Goal: Browse casually

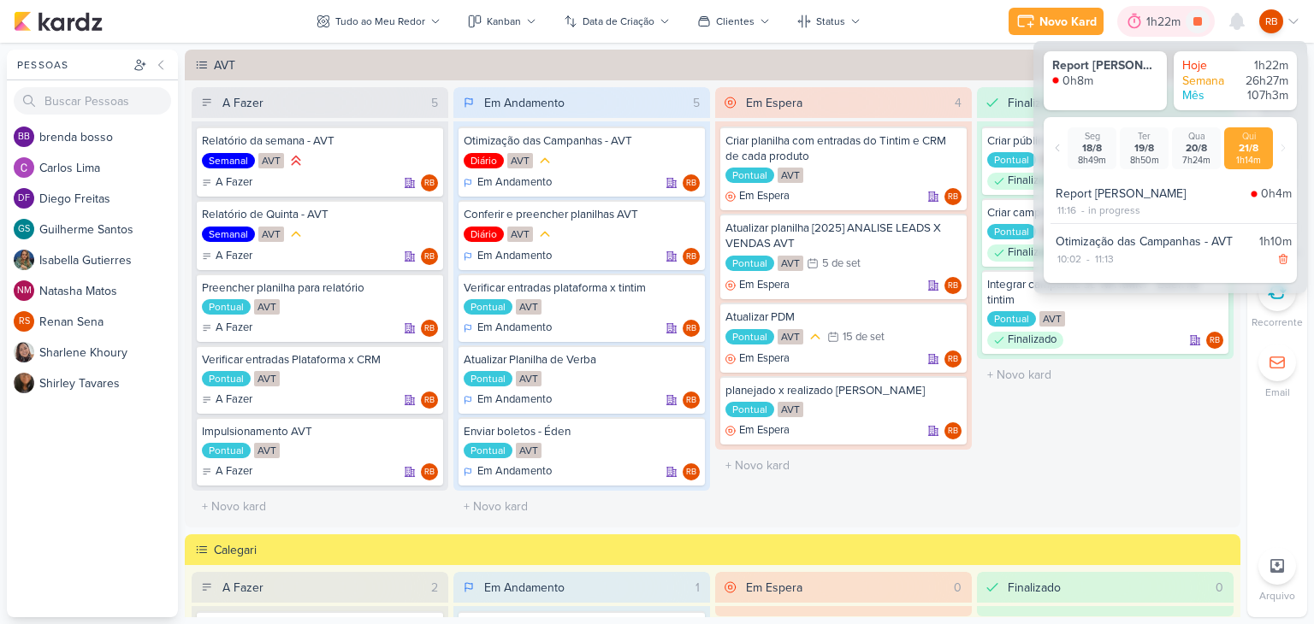
scroll to position [428, 0]
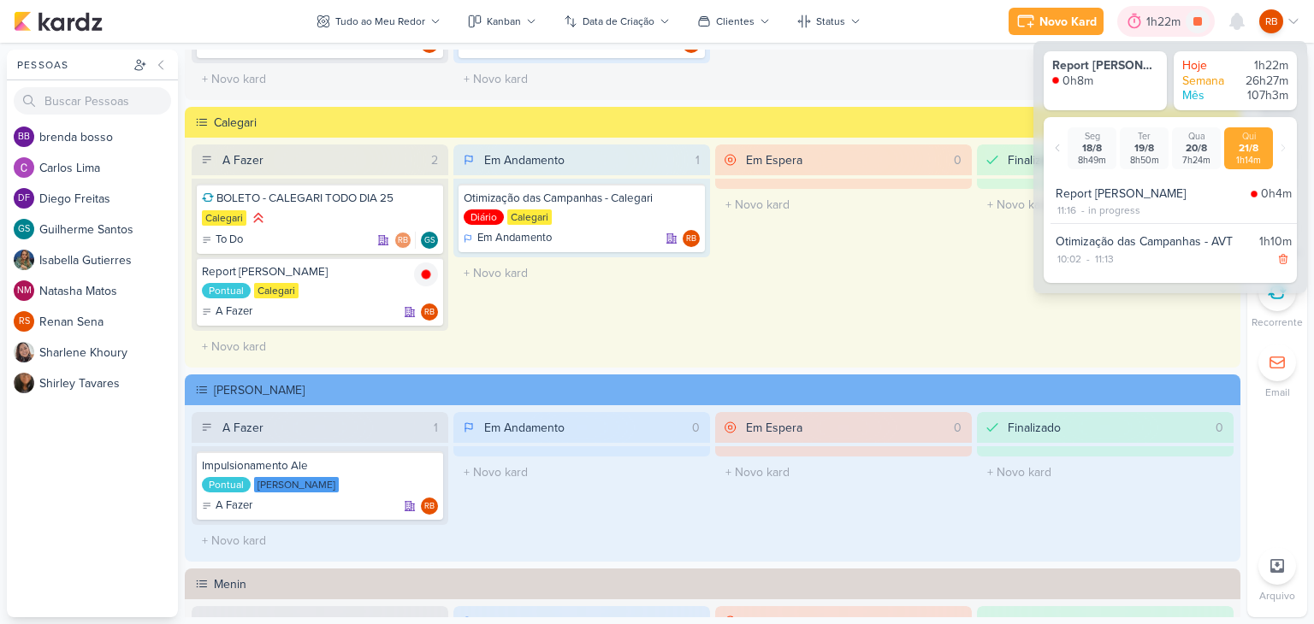
click at [1152, 21] on div "1h22m" at bounding box center [1165, 22] width 39 height 18
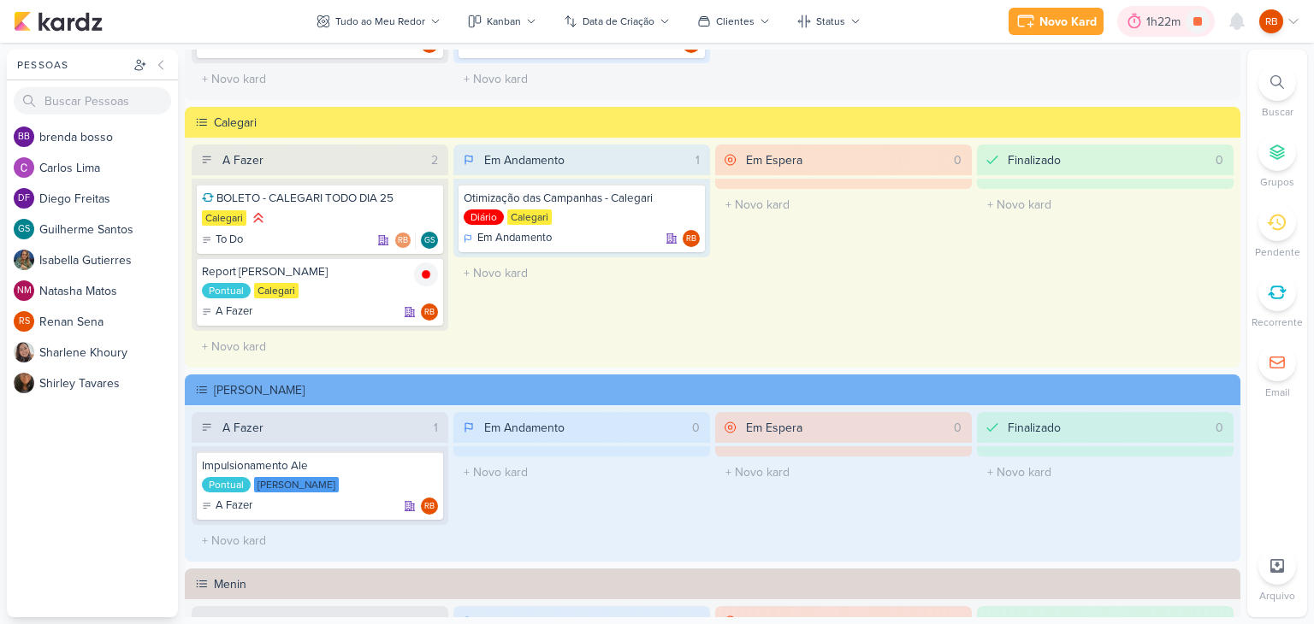
click at [1167, 21] on div "1h22m" at bounding box center [1165, 22] width 39 height 18
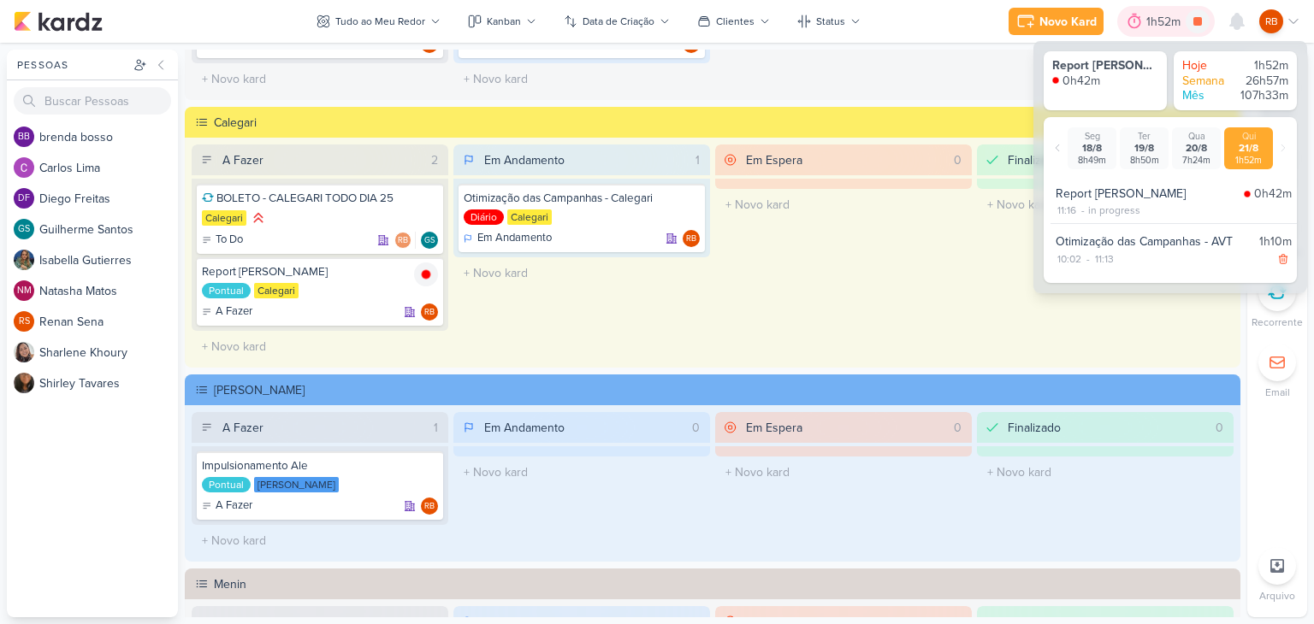
click at [1167, 21] on div "1h52m" at bounding box center [1165, 22] width 39 height 18
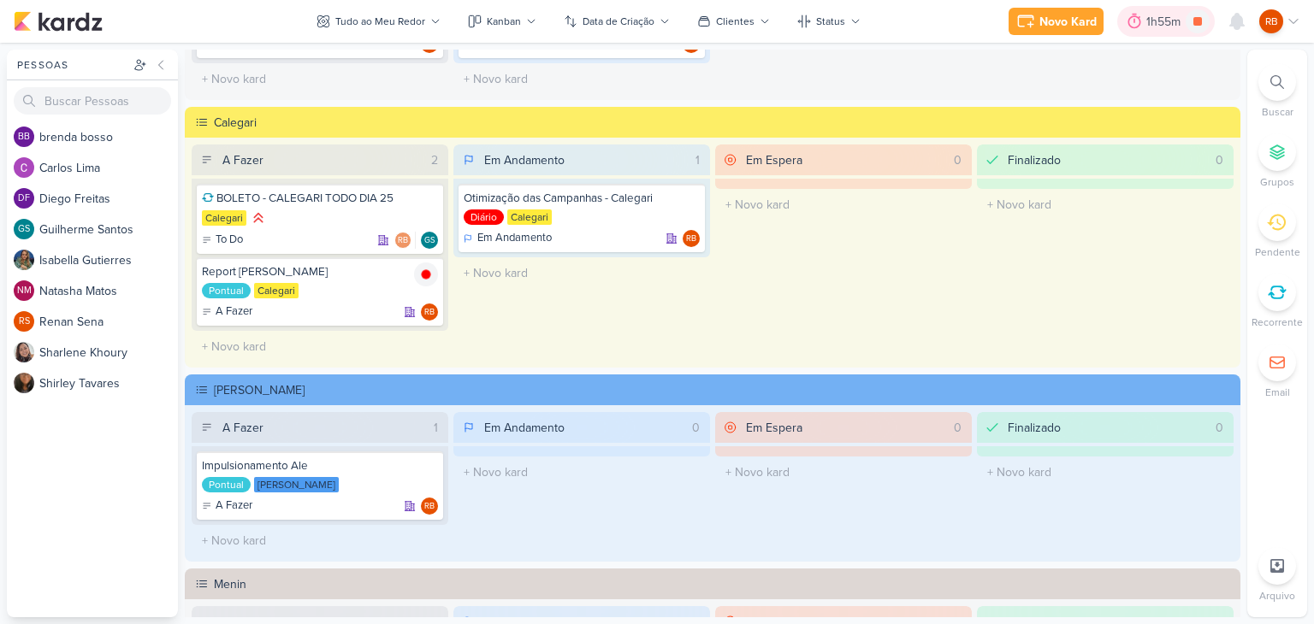
click at [1174, 25] on div "1h55m" at bounding box center [1165, 22] width 39 height 18
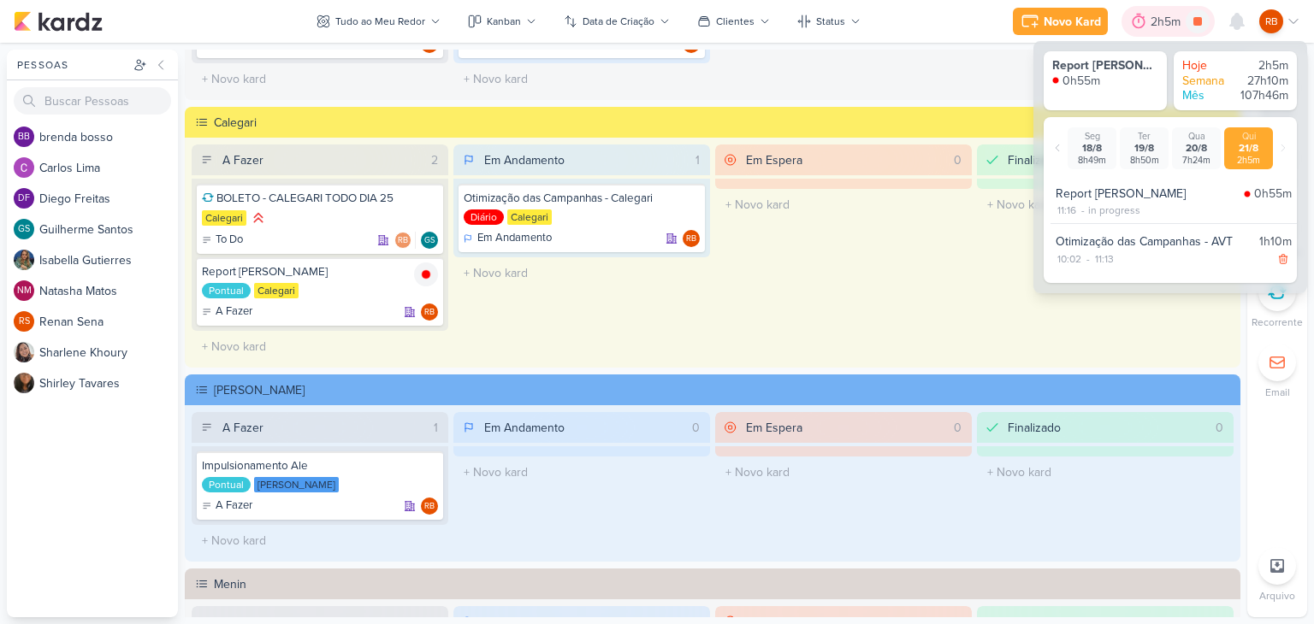
click at [1174, 25] on div "2h5m" at bounding box center [1167, 22] width 35 height 18
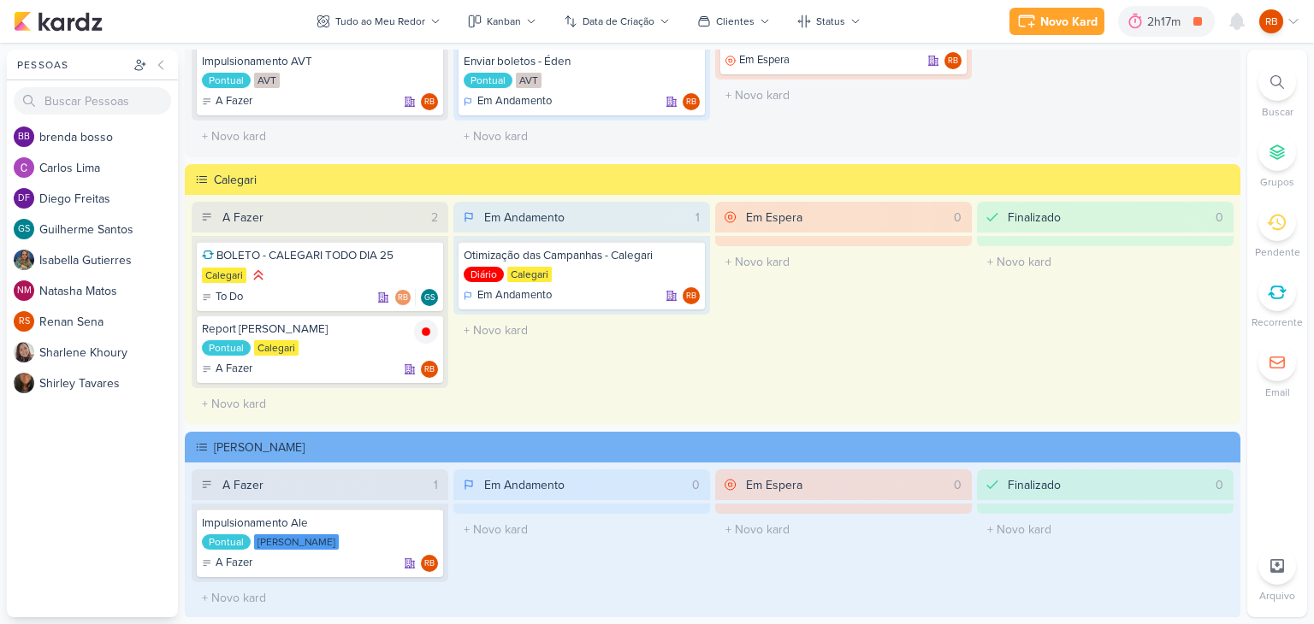
scroll to position [342, 0]
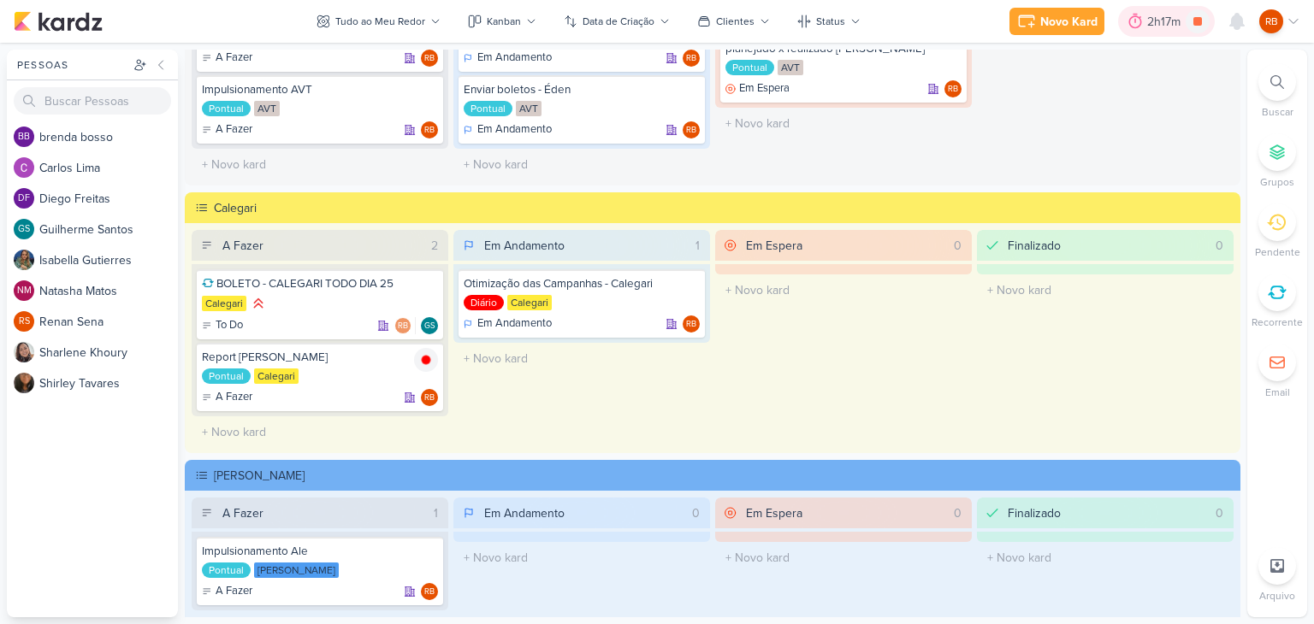
click at [1179, 18] on div "2h17m" at bounding box center [1166, 22] width 38 height 18
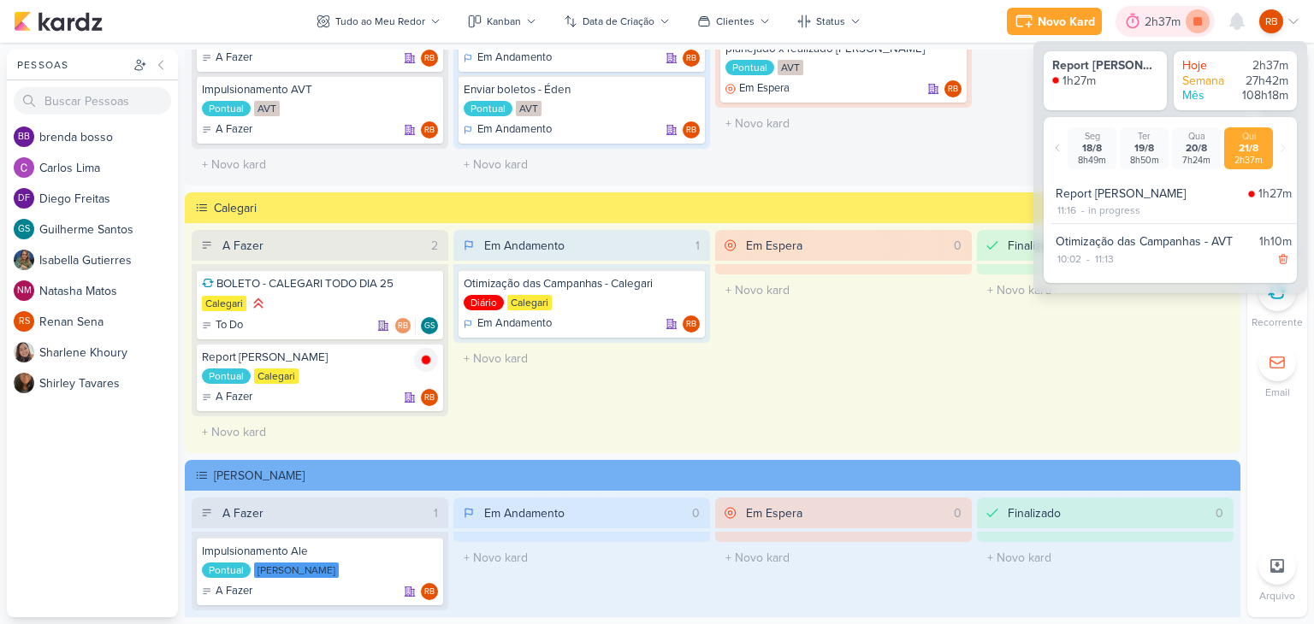
click at [1199, 24] on icon at bounding box center [1197, 21] width 9 height 9
click at [342, 373] on div "Pontual [GEOGRAPHIC_DATA]" at bounding box center [320, 377] width 236 height 17
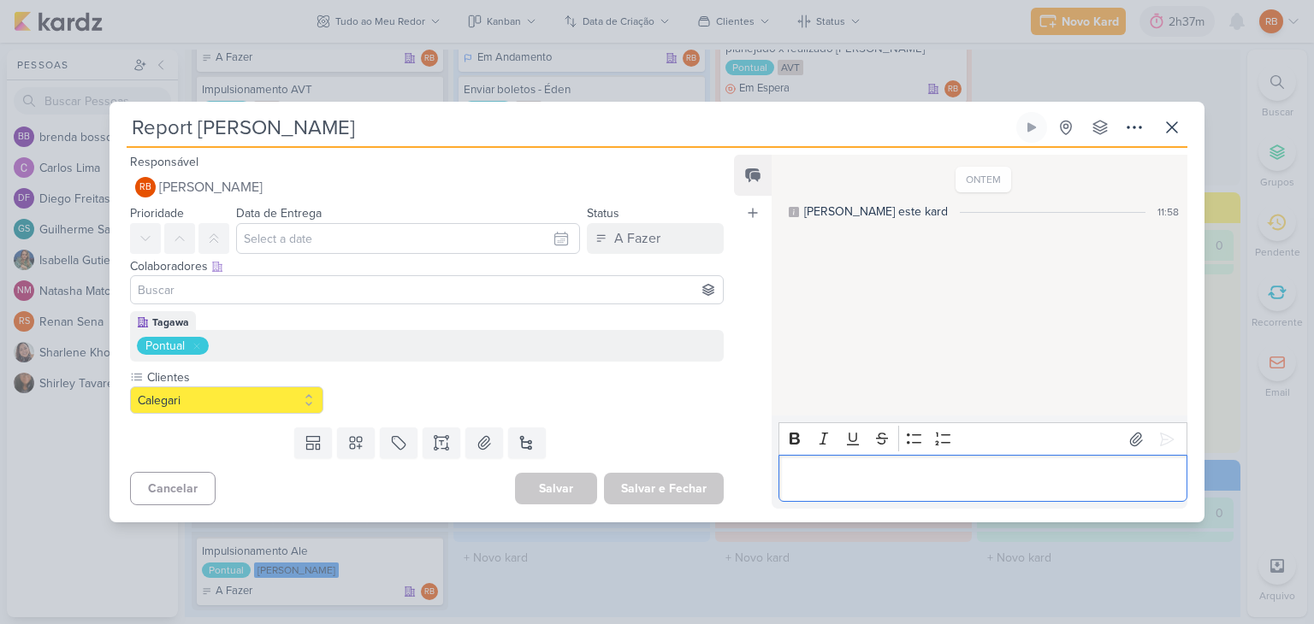
click at [922, 483] on p "Editor editing area: main" at bounding box center [982, 479] width 391 height 21
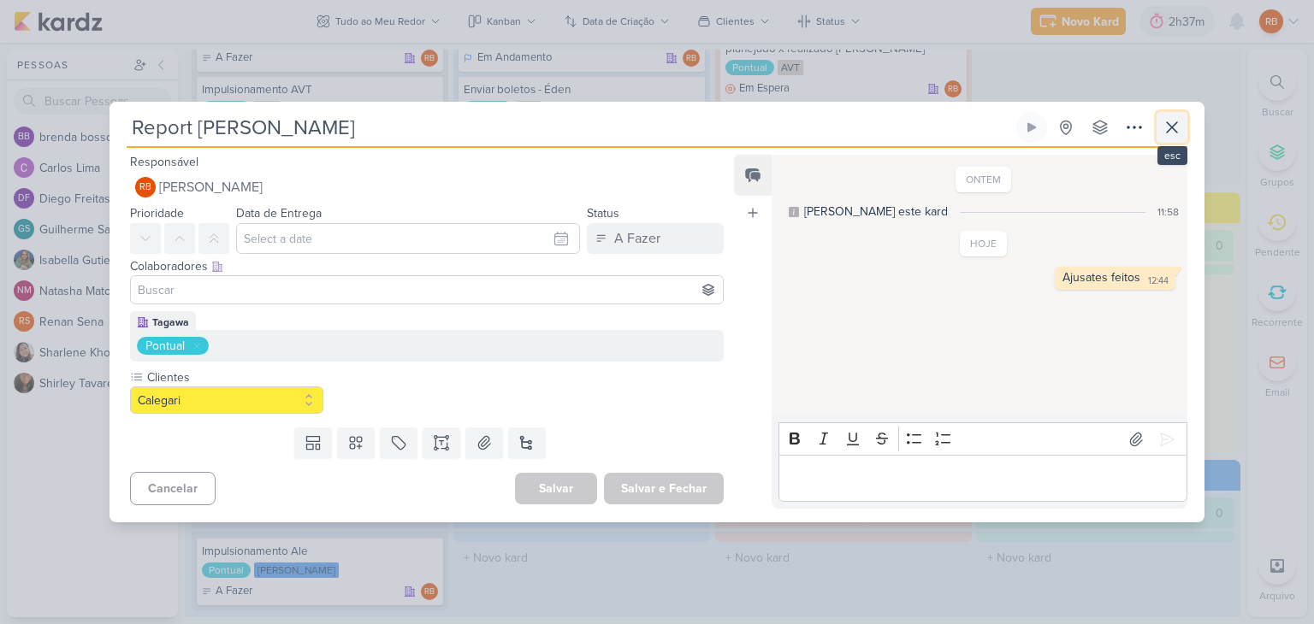
click at [1179, 122] on icon at bounding box center [1171, 127] width 21 height 21
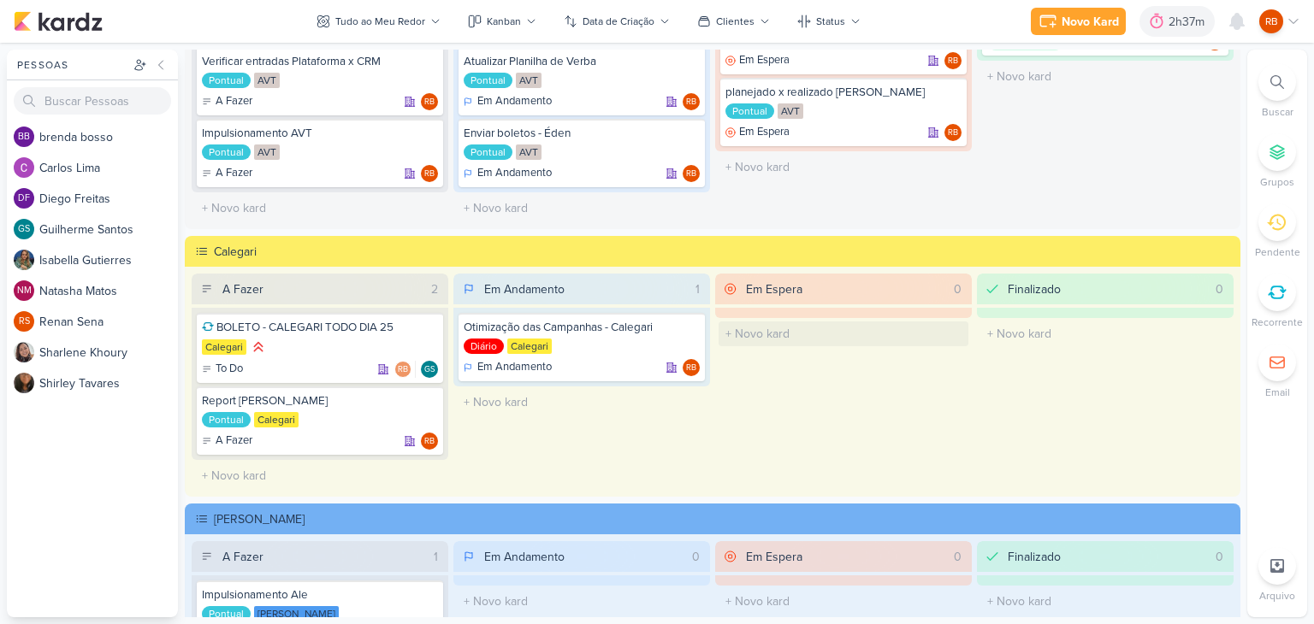
scroll to position [0, 0]
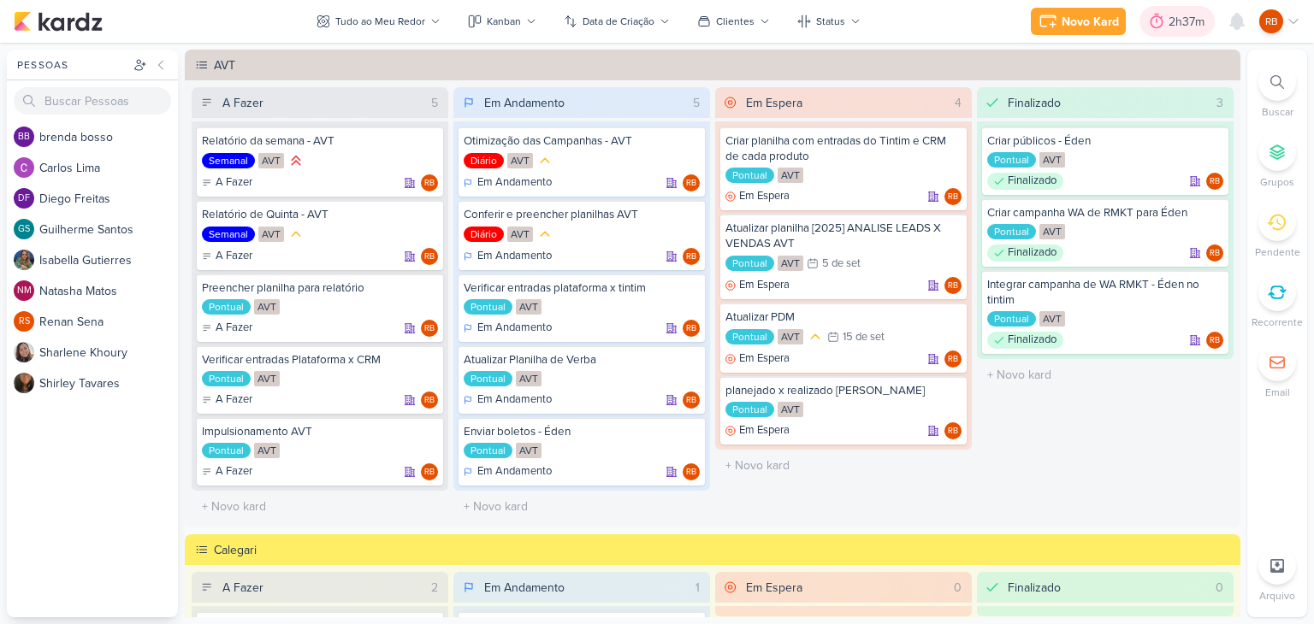
click at [1161, 19] on icon at bounding box center [1156, 21] width 13 height 15
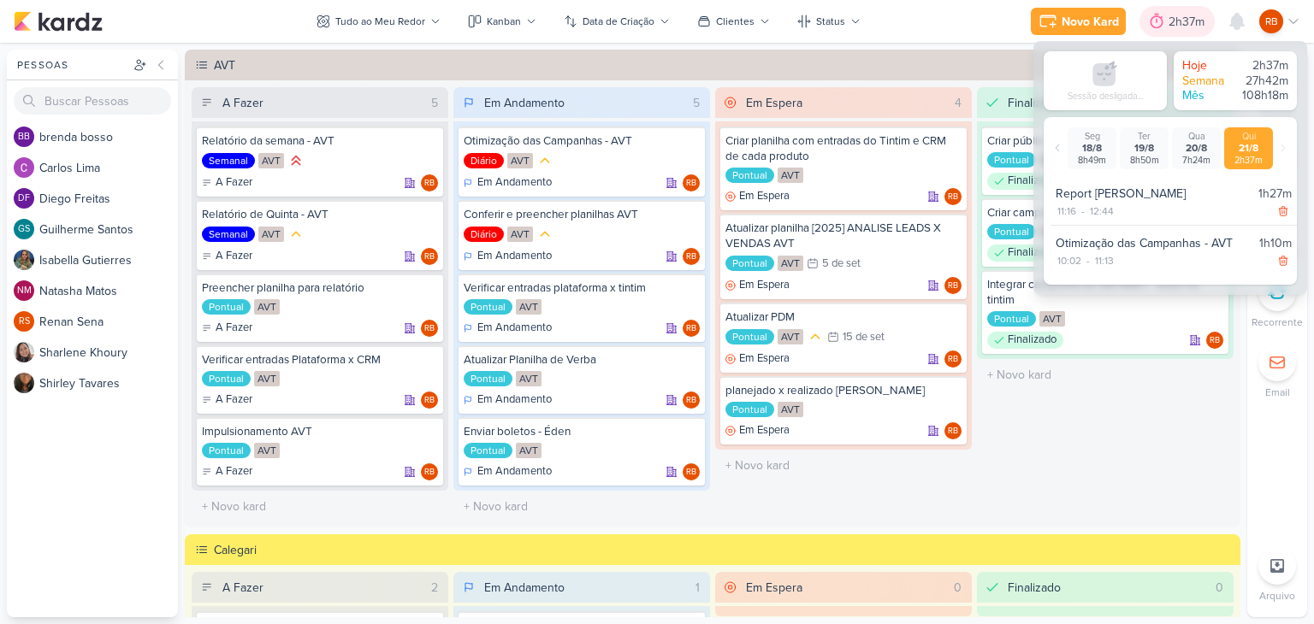
click at [1178, 19] on div "2h37m" at bounding box center [1188, 22] width 41 height 18
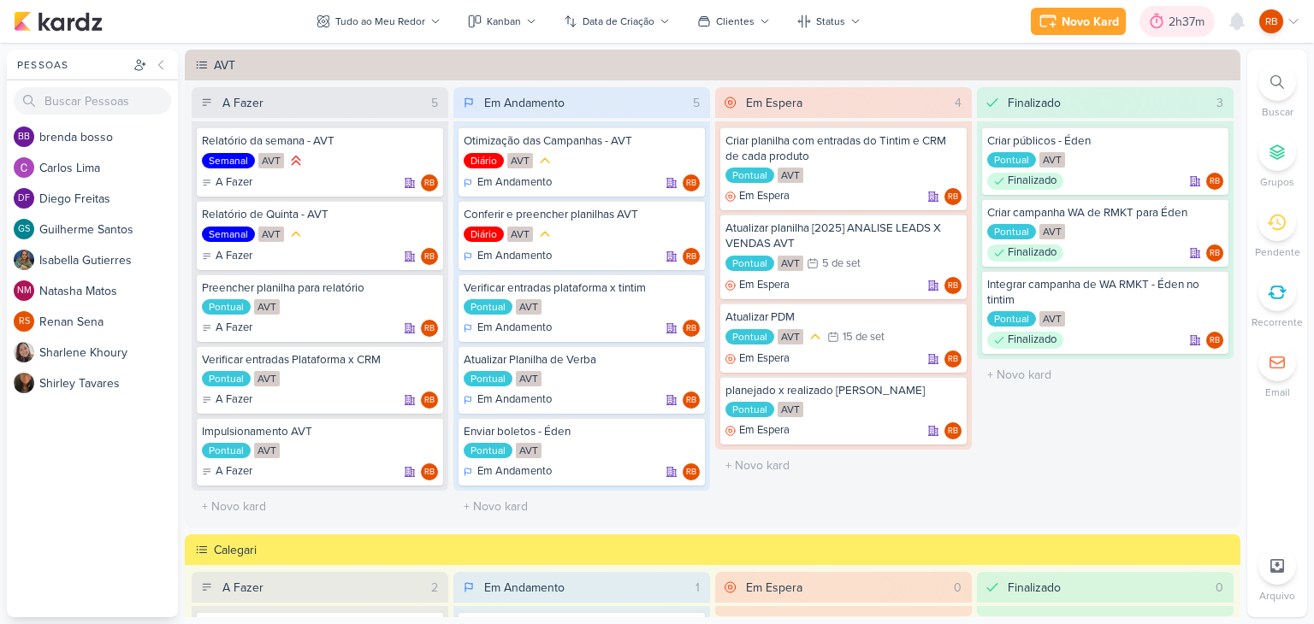
click at [1171, 17] on div "2h37m" at bounding box center [1188, 22] width 41 height 18
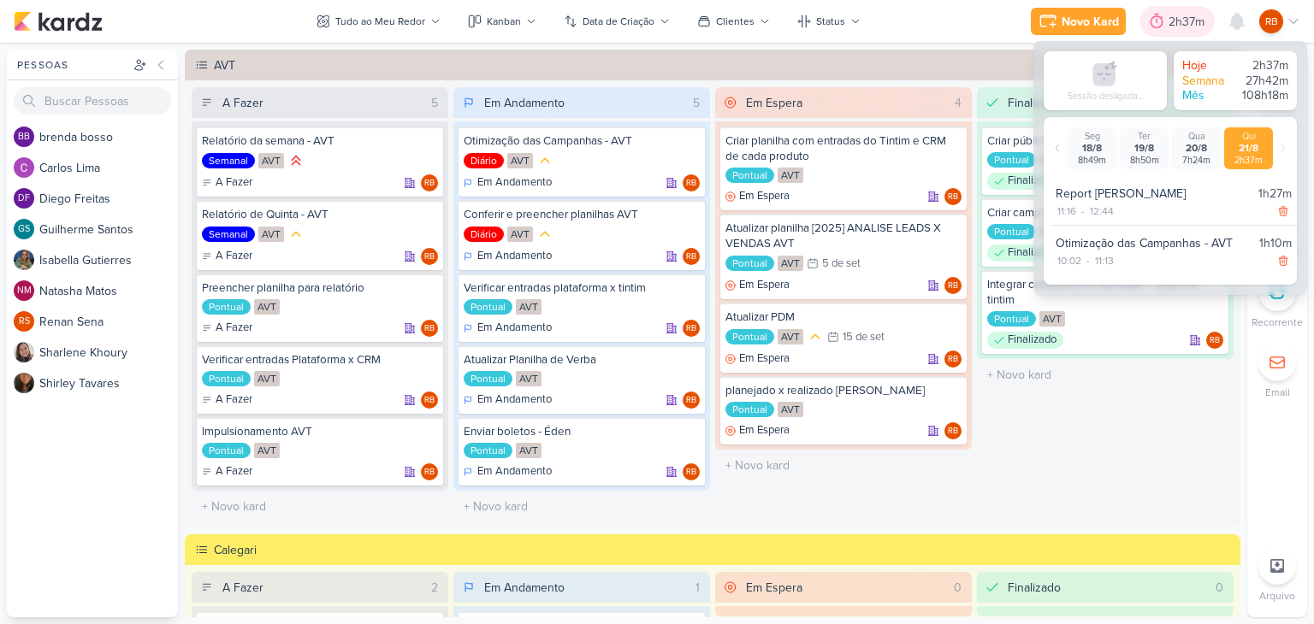
click at [1171, 17] on div "2h37m" at bounding box center [1188, 22] width 41 height 18
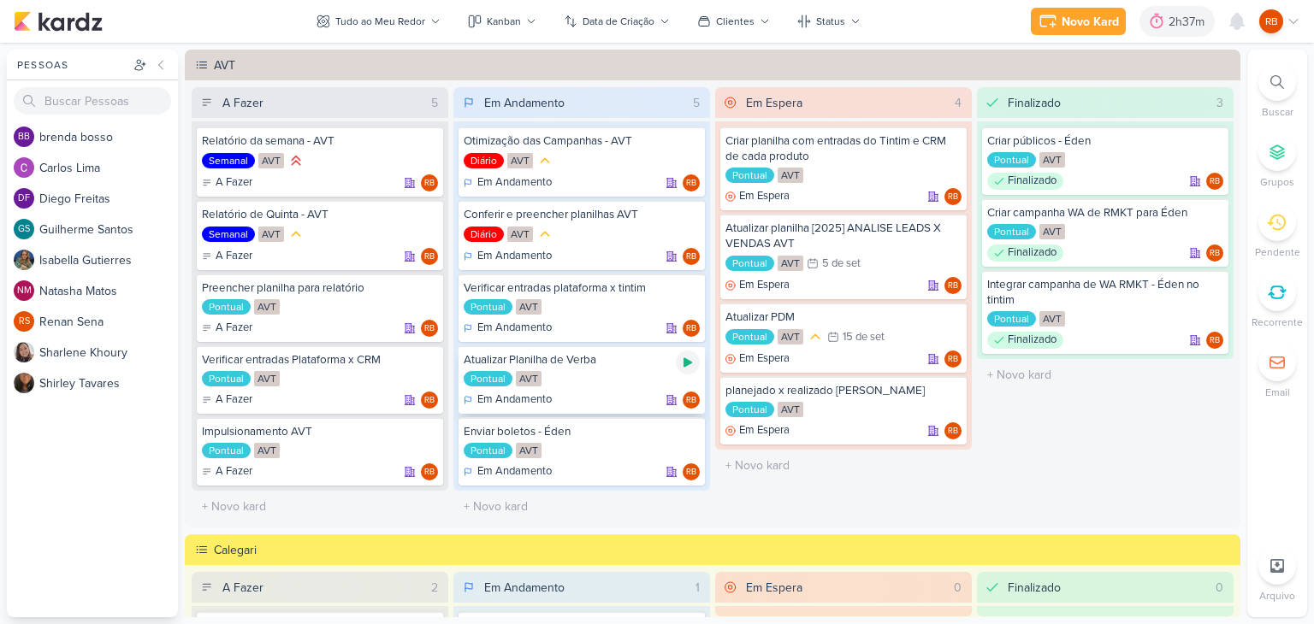
click at [685, 362] on icon at bounding box center [687, 362] width 9 height 9
click at [1145, 18] on div "2h38m" at bounding box center [1164, 22] width 42 height 18
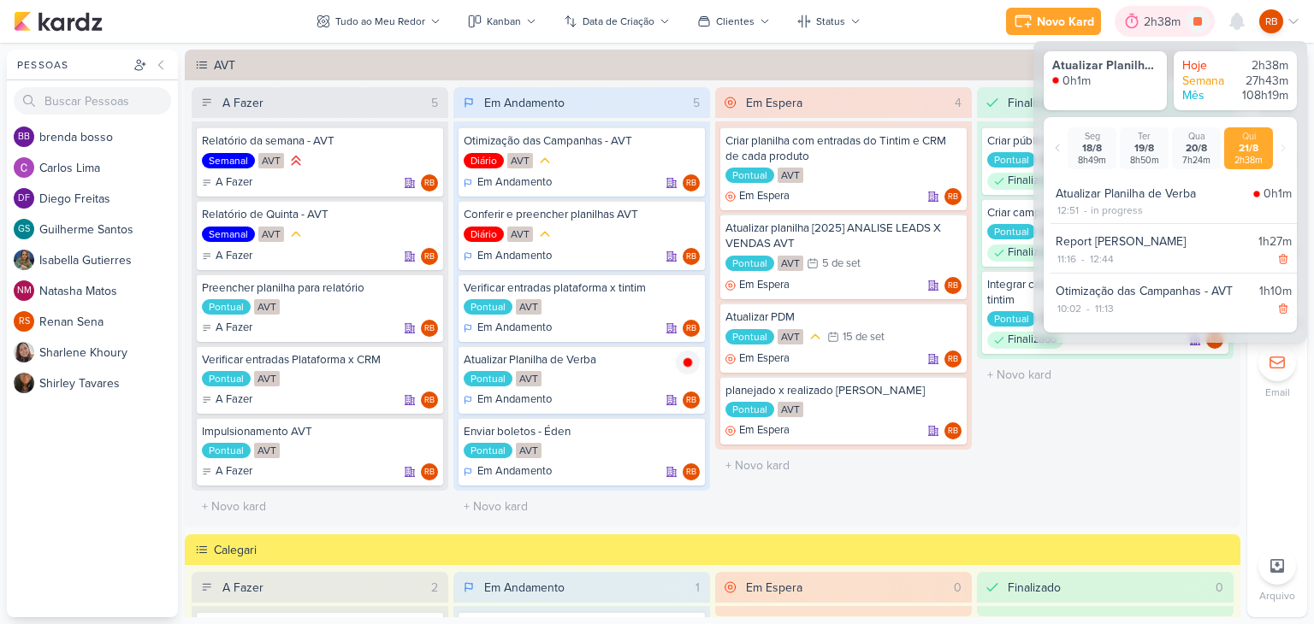
click at [1145, 18] on div "2h38m" at bounding box center [1164, 22] width 42 height 18
